Goal: Check status: Check status

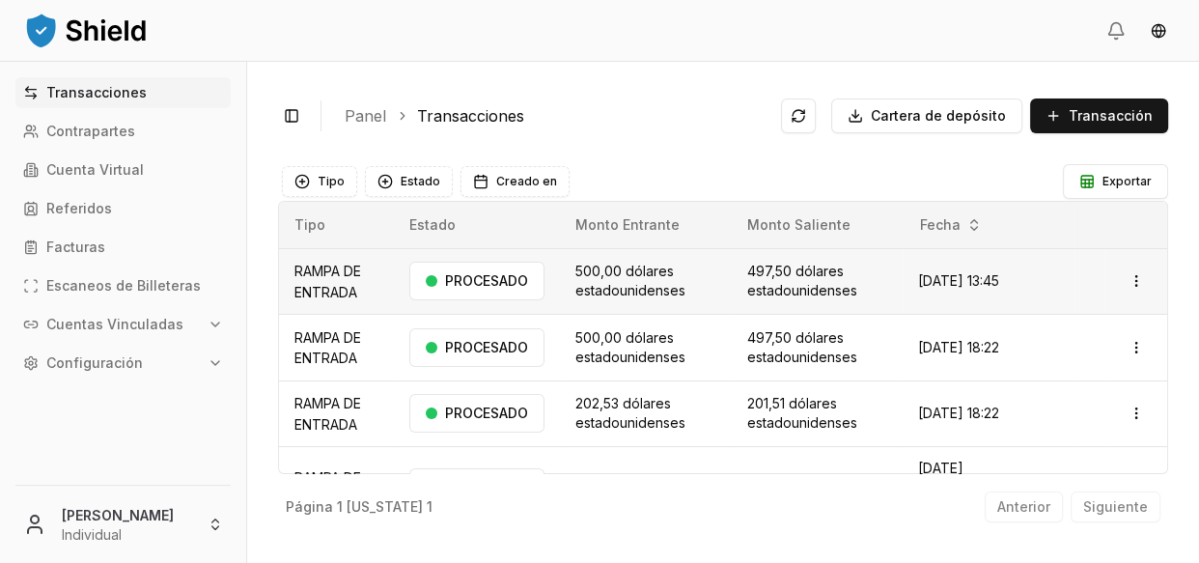
click at [991, 276] on font "[DATE] 13:45" at bounding box center [958, 280] width 81 height 16
click at [134, 141] on link "Contrapartes" at bounding box center [122, 131] width 215 height 31
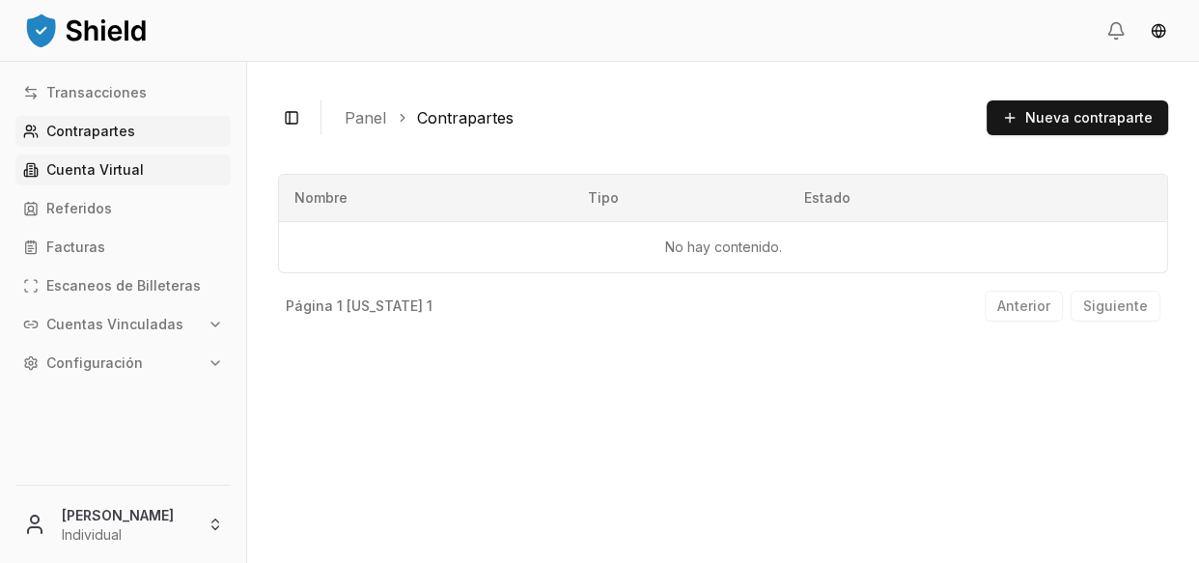
click at [122, 162] on font "Cuenta Virtual" at bounding box center [94, 169] width 97 height 16
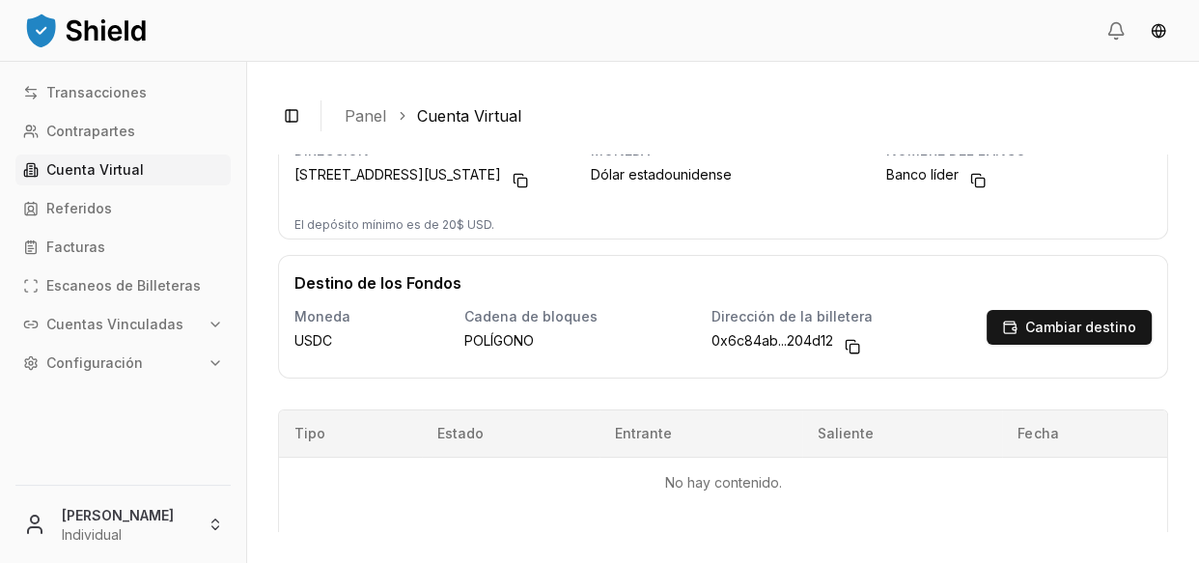
scroll to position [170, 0]
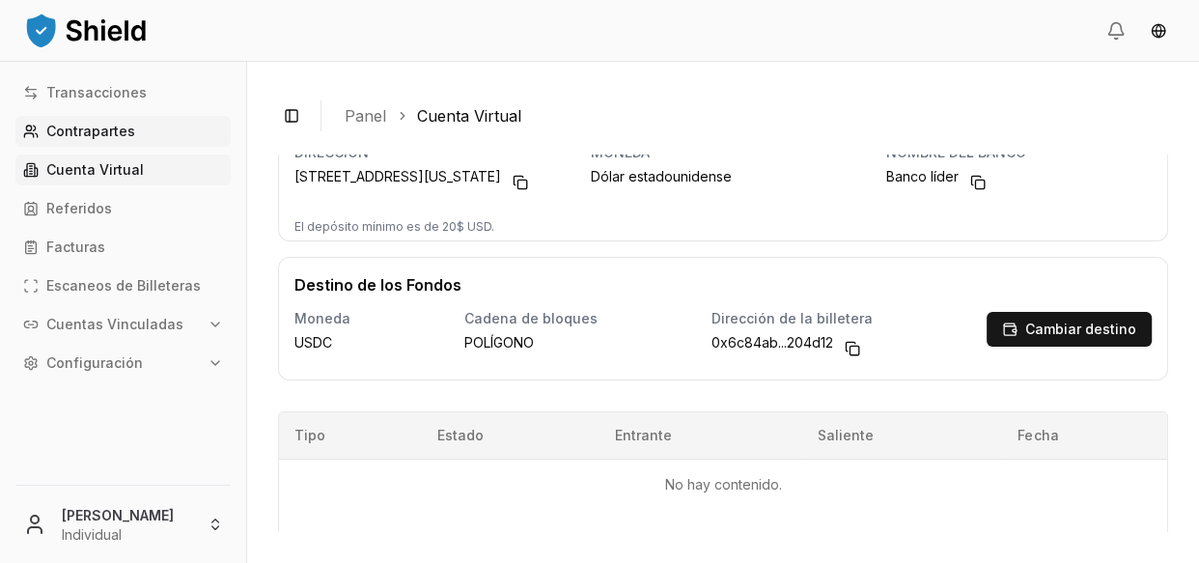
click at [138, 137] on link "Contrapartes" at bounding box center [122, 131] width 215 height 31
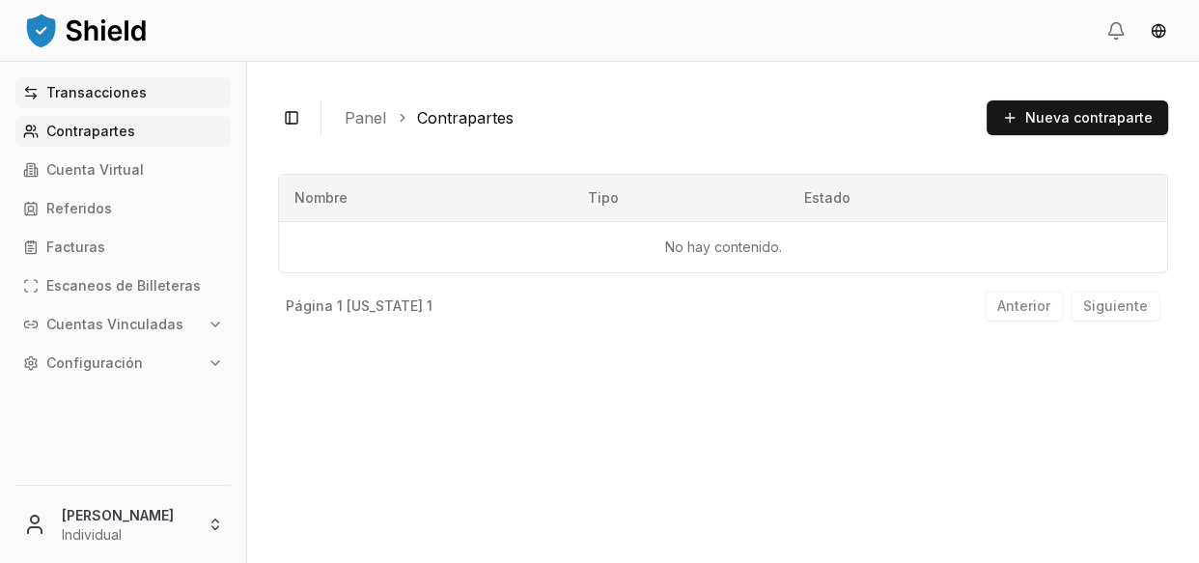
click at [111, 84] on font "Transacciones" at bounding box center [96, 92] width 100 height 16
click at [111, 86] on font "Transacciones" at bounding box center [96, 92] width 100 height 16
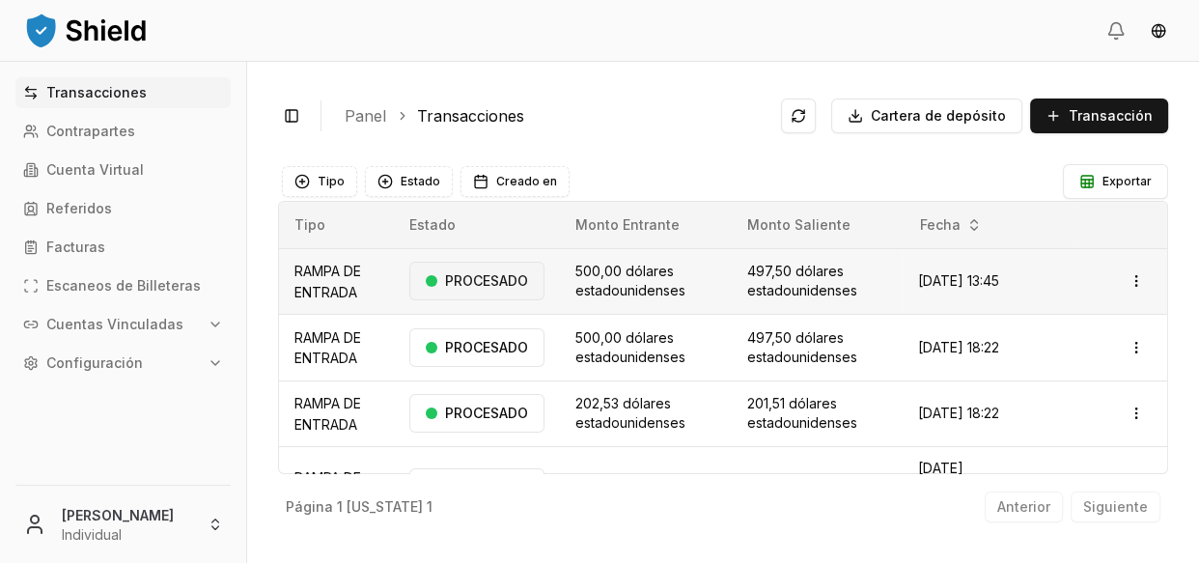
click at [475, 284] on font "PROCESADO" at bounding box center [486, 280] width 83 height 16
drag, startPoint x: 475, startPoint y: 282, endPoint x: 485, endPoint y: 280, distance: 10.8
click at [475, 281] on font "PROCESADO" at bounding box center [486, 280] width 83 height 16
click at [834, 278] on font "dólares estadounidenses" at bounding box center [802, 281] width 110 height 36
click at [887, 122] on font "Cartera de depósito" at bounding box center [938, 115] width 135 height 16
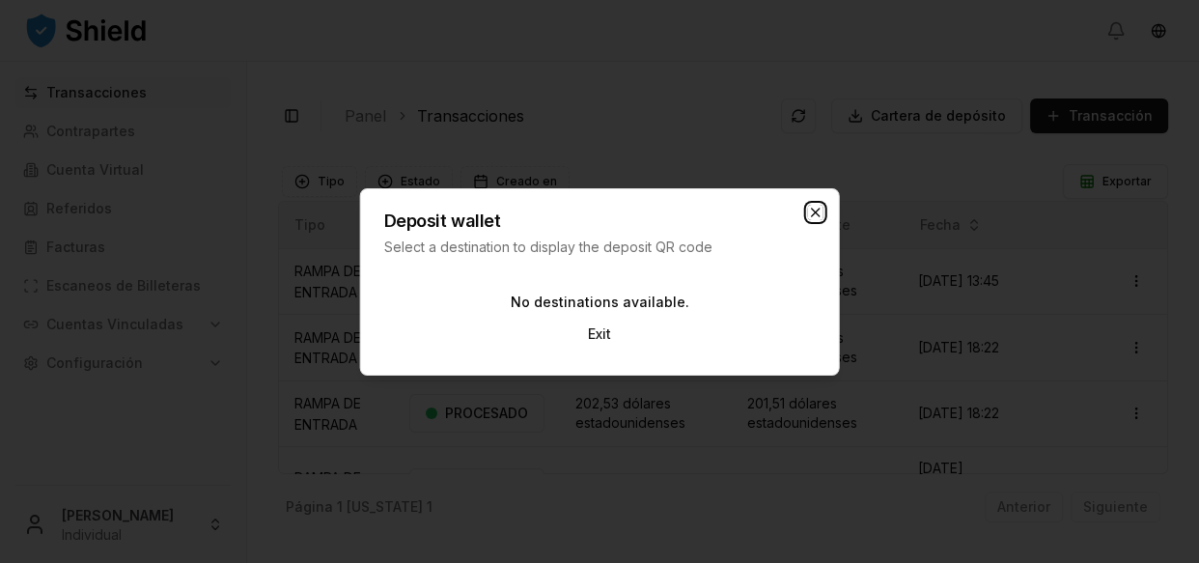
click at [813, 207] on icon "button" at bounding box center [814, 212] width 15 height 15
